Goal: Task Accomplishment & Management: Manage account settings

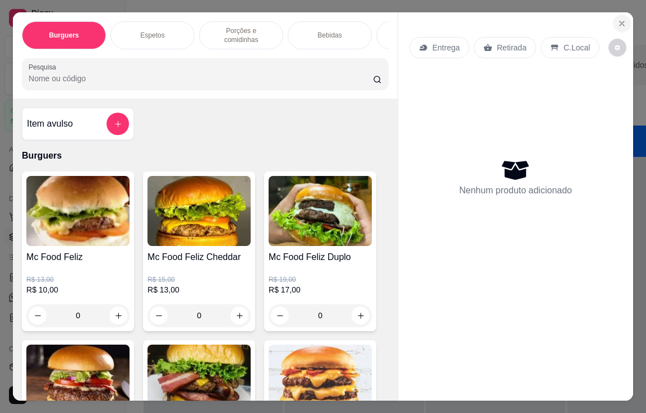
click at [618, 21] on icon "Close" at bounding box center [622, 23] width 9 height 9
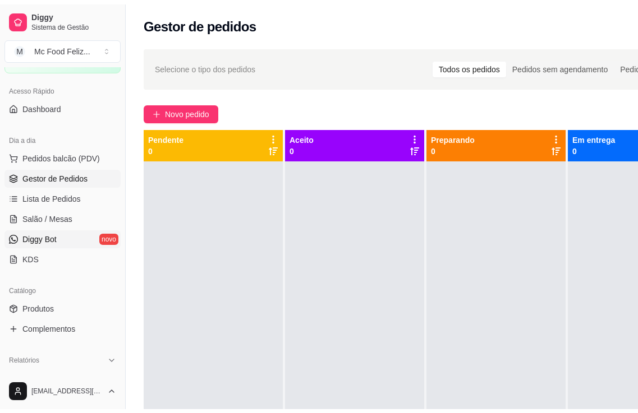
scroll to position [112, 0]
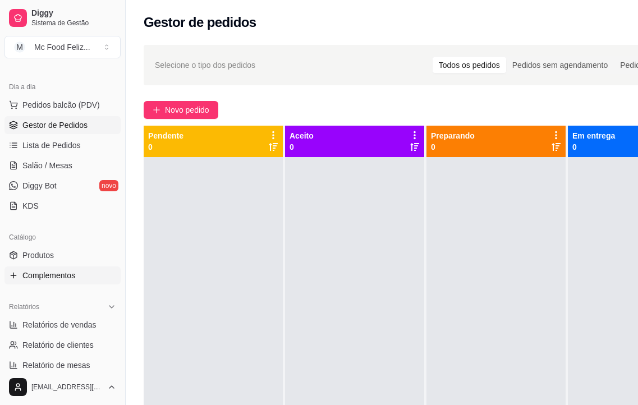
click at [45, 276] on span "Complementos" at bounding box center [48, 275] width 53 height 11
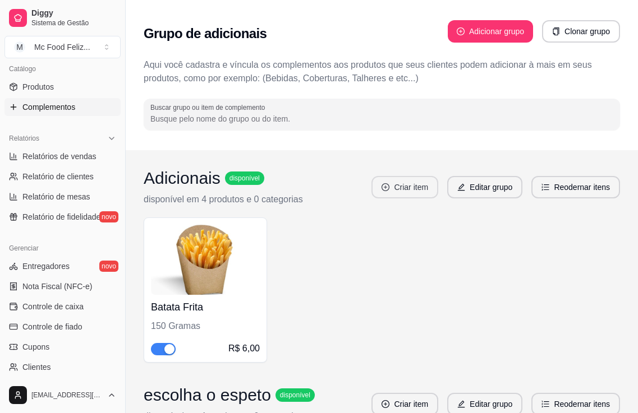
click at [407, 187] on button "Criar item" at bounding box center [404, 187] width 67 height 22
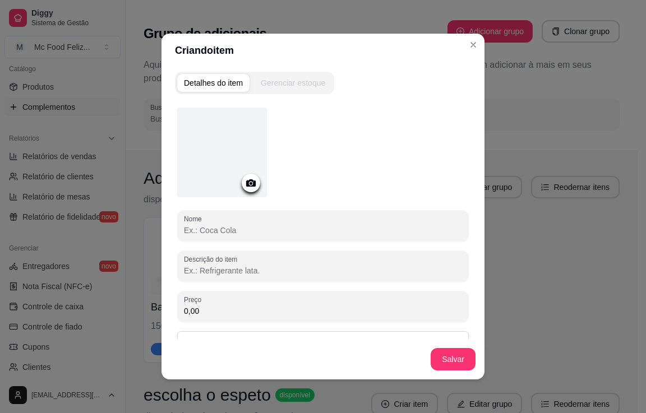
click at [251, 181] on icon at bounding box center [251, 183] width 10 height 7
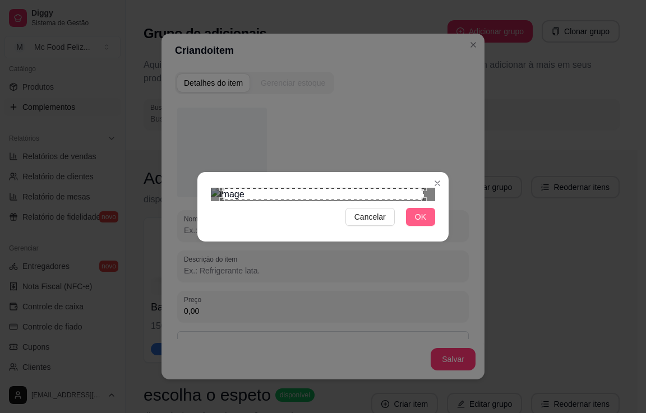
click at [422, 223] on span "OK" at bounding box center [420, 217] width 11 height 12
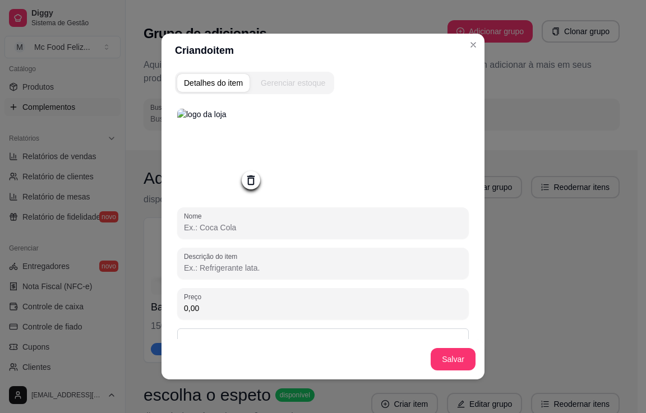
click at [277, 233] on input "Nome" at bounding box center [323, 227] width 278 height 11
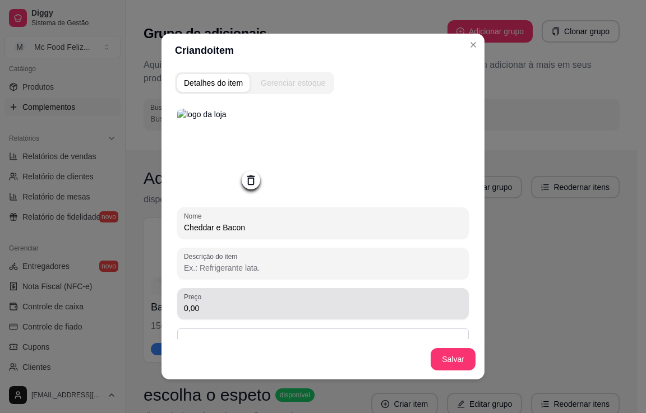
type input "Cheddar e Bacon"
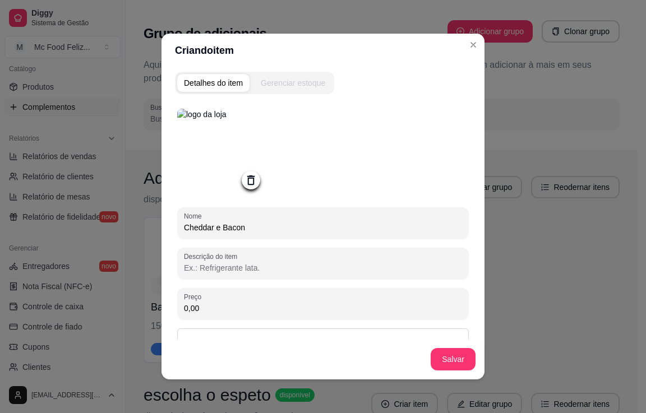
click at [224, 314] on input "0,00" at bounding box center [323, 308] width 278 height 11
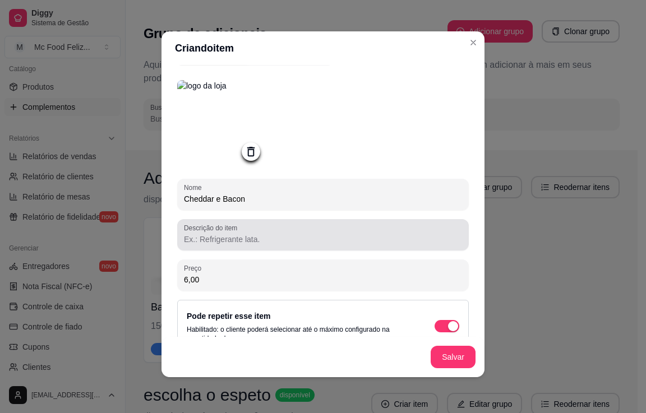
scroll to position [51, 0]
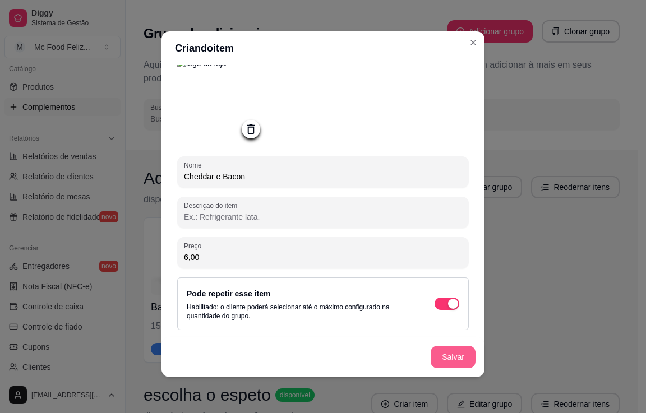
type input "6,00"
click at [442, 358] on button "Salvar" at bounding box center [453, 357] width 45 height 22
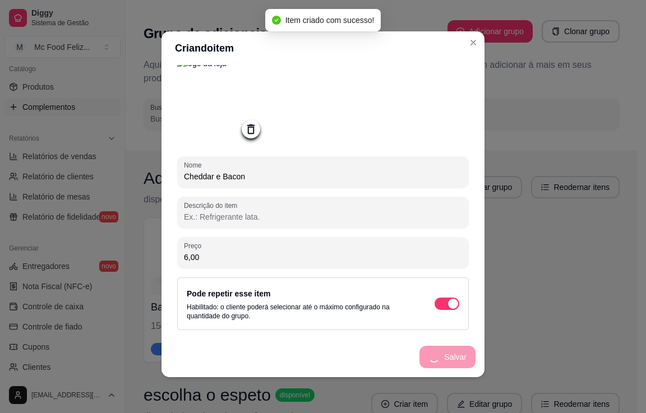
scroll to position [0, 0]
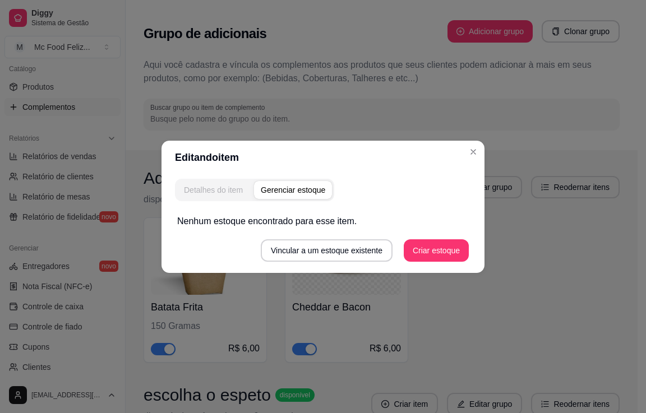
click at [205, 187] on div "Detalhes do item" at bounding box center [213, 190] width 59 height 11
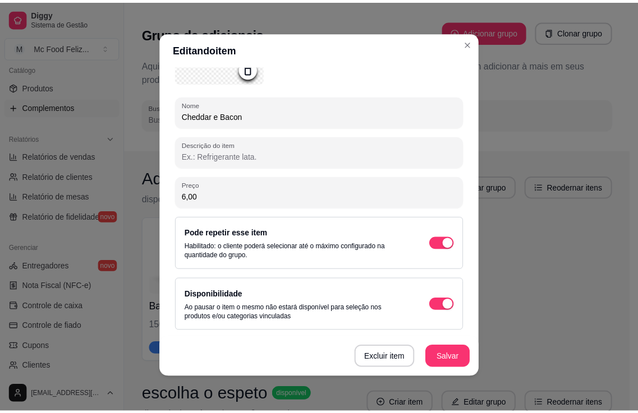
scroll to position [2, 0]
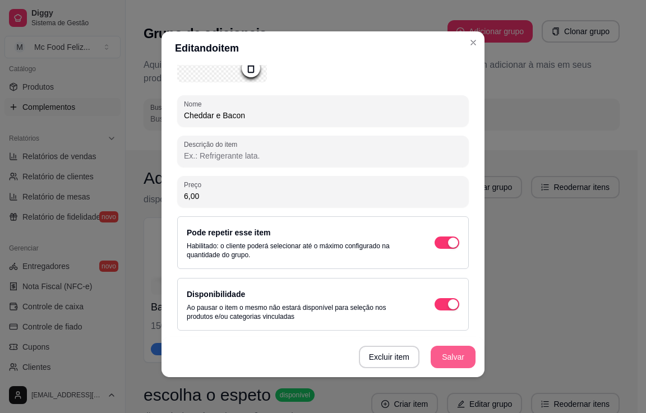
click at [446, 355] on button "Salvar" at bounding box center [453, 357] width 45 height 22
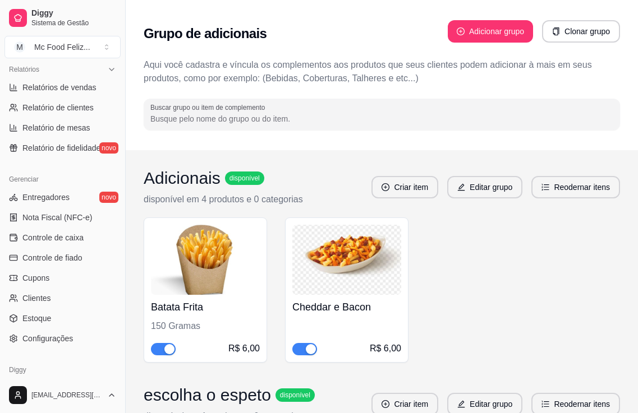
scroll to position [169, 0]
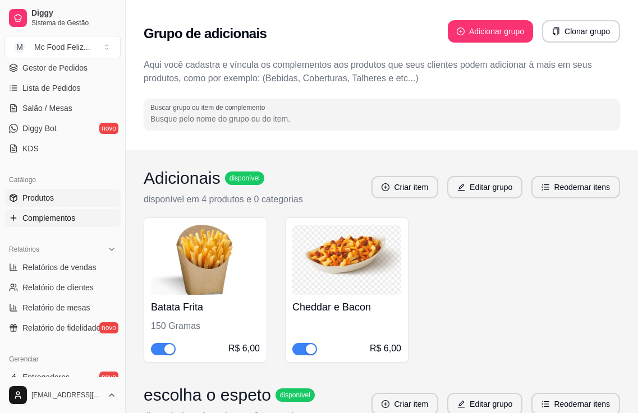
click at [68, 201] on link "Produtos" at bounding box center [62, 198] width 116 height 18
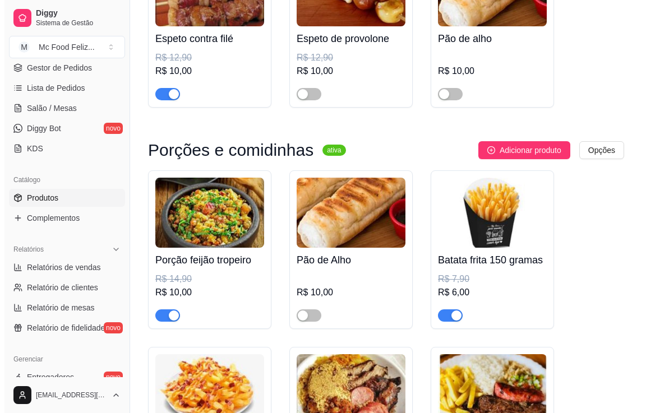
scroll to position [1178, 0]
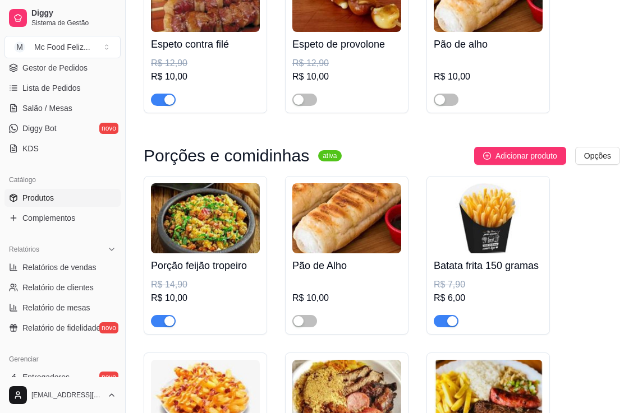
click at [499, 249] on img at bounding box center [488, 218] width 109 height 70
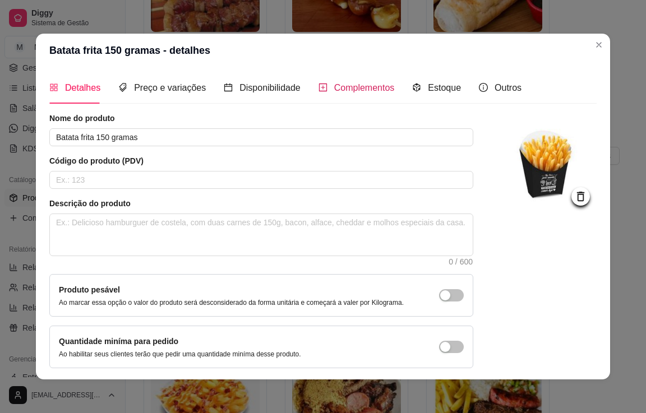
click at [339, 85] on span "Complementos" at bounding box center [364, 88] width 61 height 10
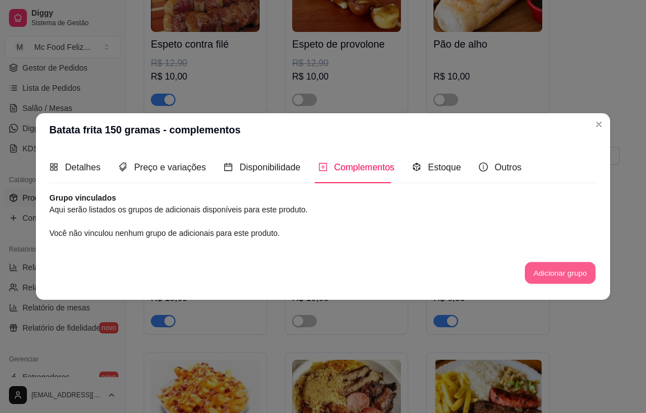
click at [547, 270] on button "Adicionar grupo" at bounding box center [560, 274] width 71 height 22
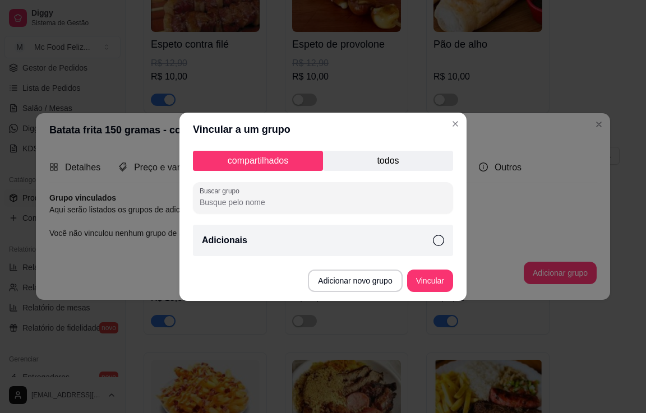
click at [307, 241] on div "Adicionais" at bounding box center [323, 240] width 260 height 31
click at [424, 281] on button "Vincular" at bounding box center [430, 281] width 46 height 22
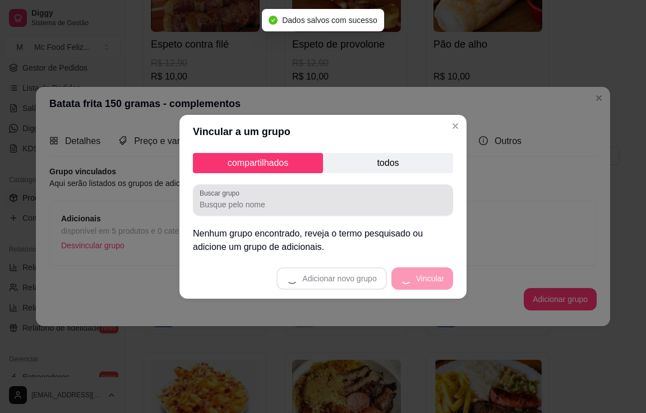
click at [270, 206] on input "Buscar grupo" at bounding box center [323, 204] width 247 height 11
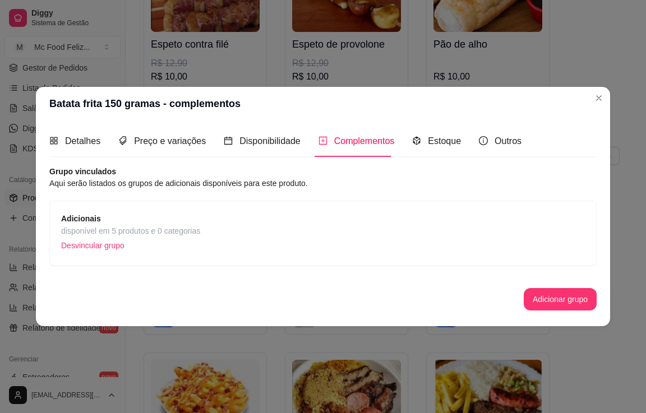
click at [116, 247] on p "Desvincular grupo" at bounding box center [130, 245] width 139 height 17
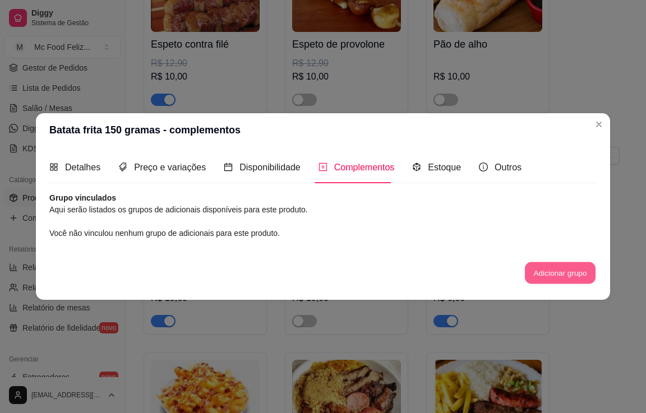
click at [541, 271] on button "Adicionar grupo" at bounding box center [560, 274] width 71 height 22
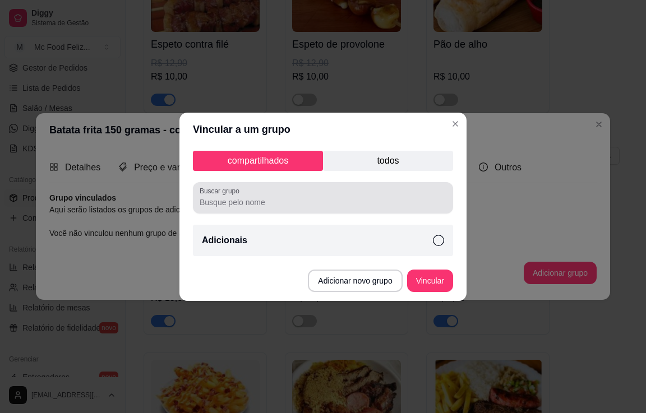
click at [275, 203] on input "Buscar grupo" at bounding box center [323, 202] width 247 height 11
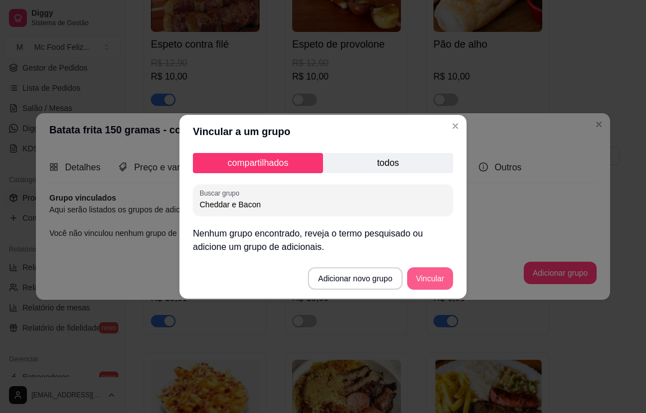
type input "Cheddar e Bacon"
click at [438, 282] on button "Vincular" at bounding box center [430, 279] width 46 height 22
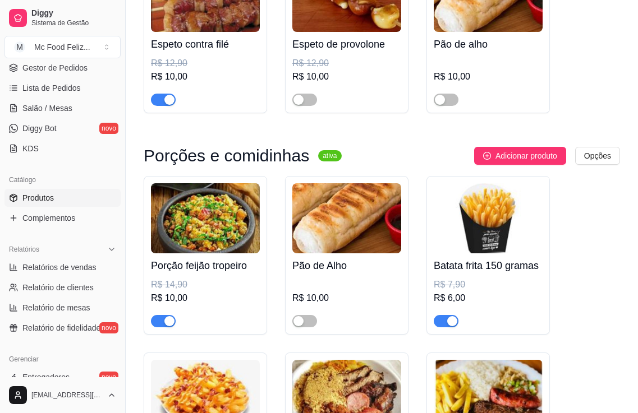
click at [499, 251] on img at bounding box center [488, 218] width 109 height 70
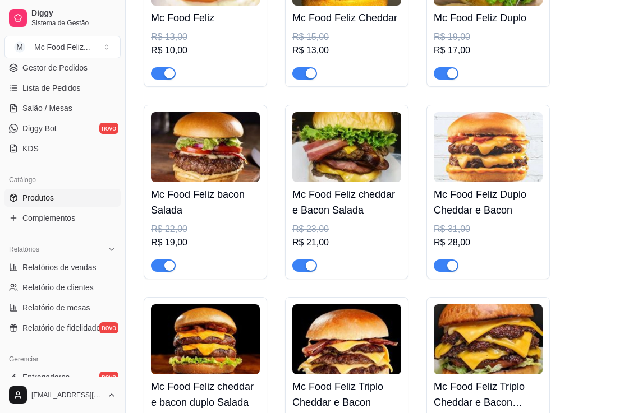
scroll to position [0, 0]
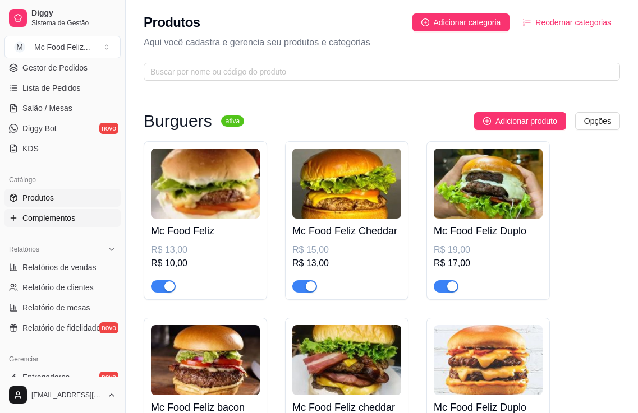
click at [48, 215] on span "Complementos" at bounding box center [48, 218] width 53 height 11
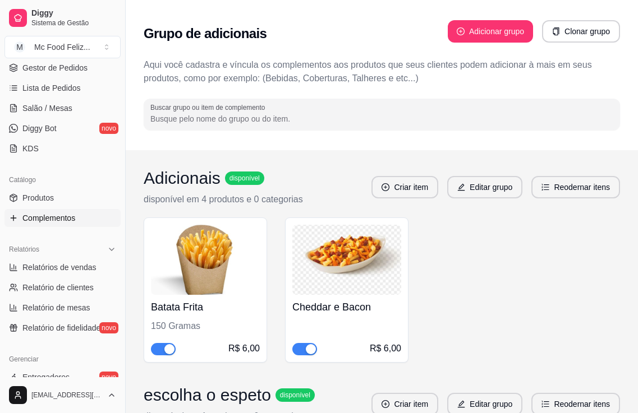
click at [330, 295] on div "Cheddar e Bacon R$ 6,00" at bounding box center [346, 325] width 109 height 61
